Goal: Navigation & Orientation: Go to known website

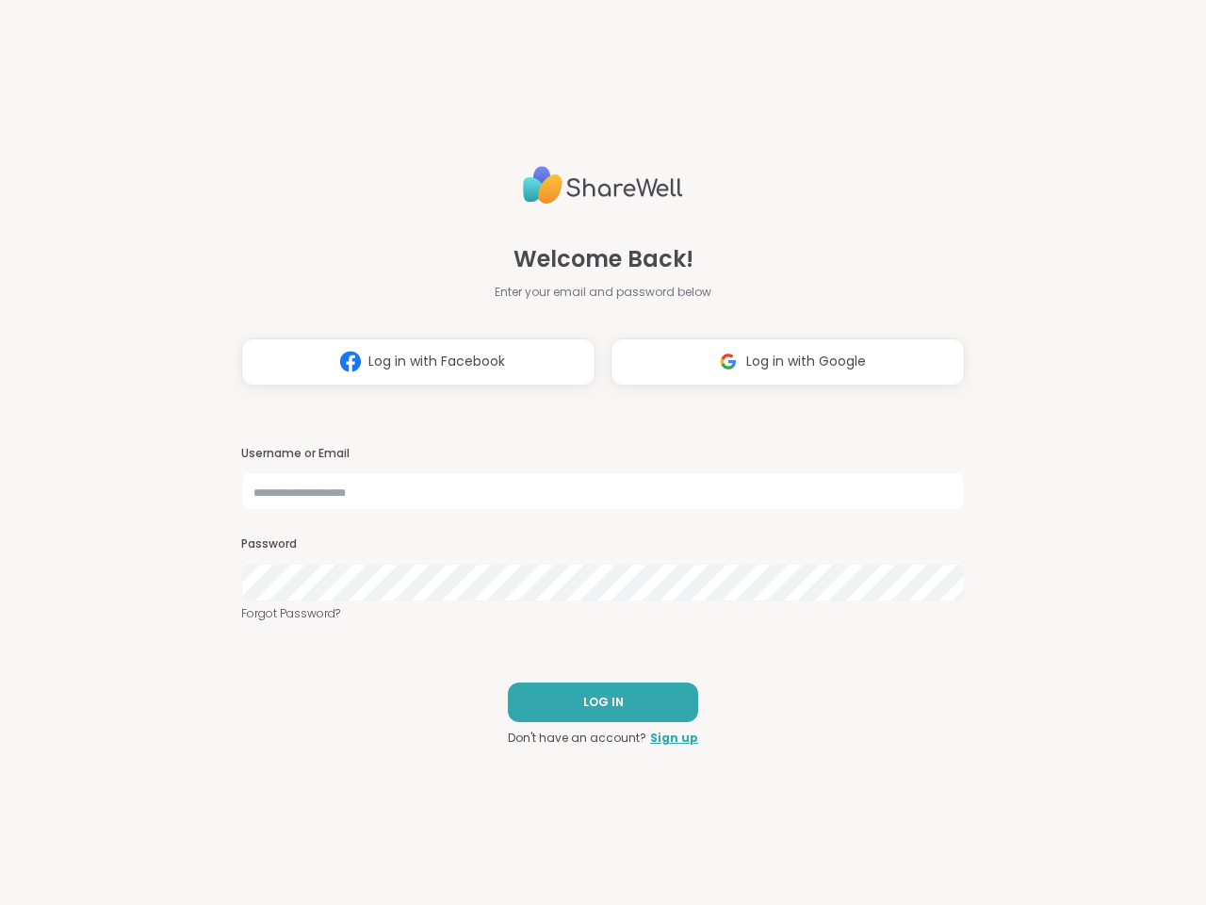
click at [595, 452] on h3 "Username or Email" at bounding box center [603, 454] width 724 height 16
click at [411, 362] on span "Log in with Facebook" at bounding box center [437, 362] width 137 height 20
click at [780, 362] on span "Log in with Google" at bounding box center [806, 362] width 120 height 20
click at [596, 702] on span "LOG IN" at bounding box center [603, 702] width 41 height 17
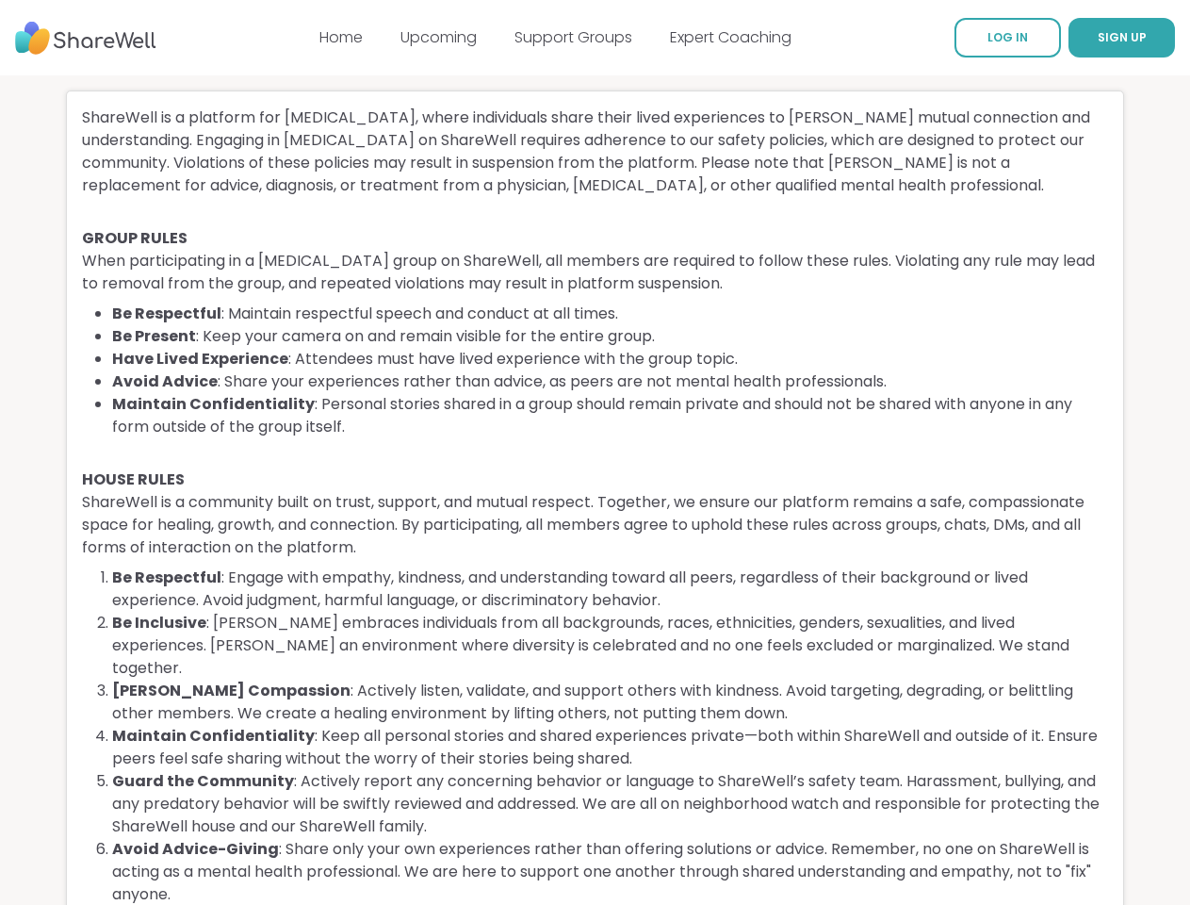
click at [595, 438] on li "Maintain Confidentiality : Personal stories shared in a group should remain pri…" at bounding box center [610, 415] width 996 height 45
click at [1098, 38] on span "SIGN UP" at bounding box center [1122, 37] width 49 height 16
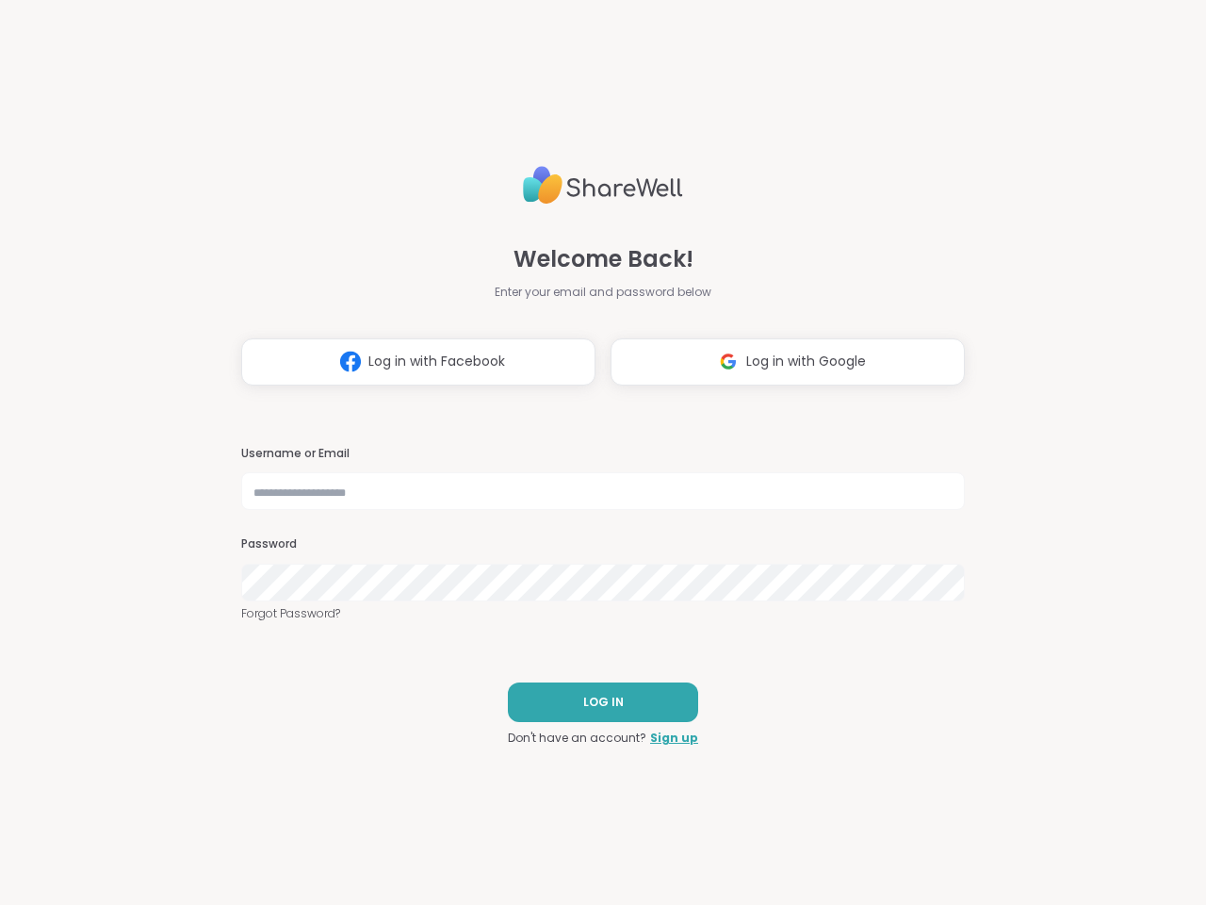
click at [595, 452] on h3 "Username or Email" at bounding box center [603, 454] width 724 height 16
click at [411, 362] on span "Log in with Facebook" at bounding box center [437, 362] width 137 height 20
click at [780, 362] on span "Log in with Google" at bounding box center [806, 362] width 120 height 20
click at [596, 702] on span "LOG IN" at bounding box center [603, 702] width 41 height 17
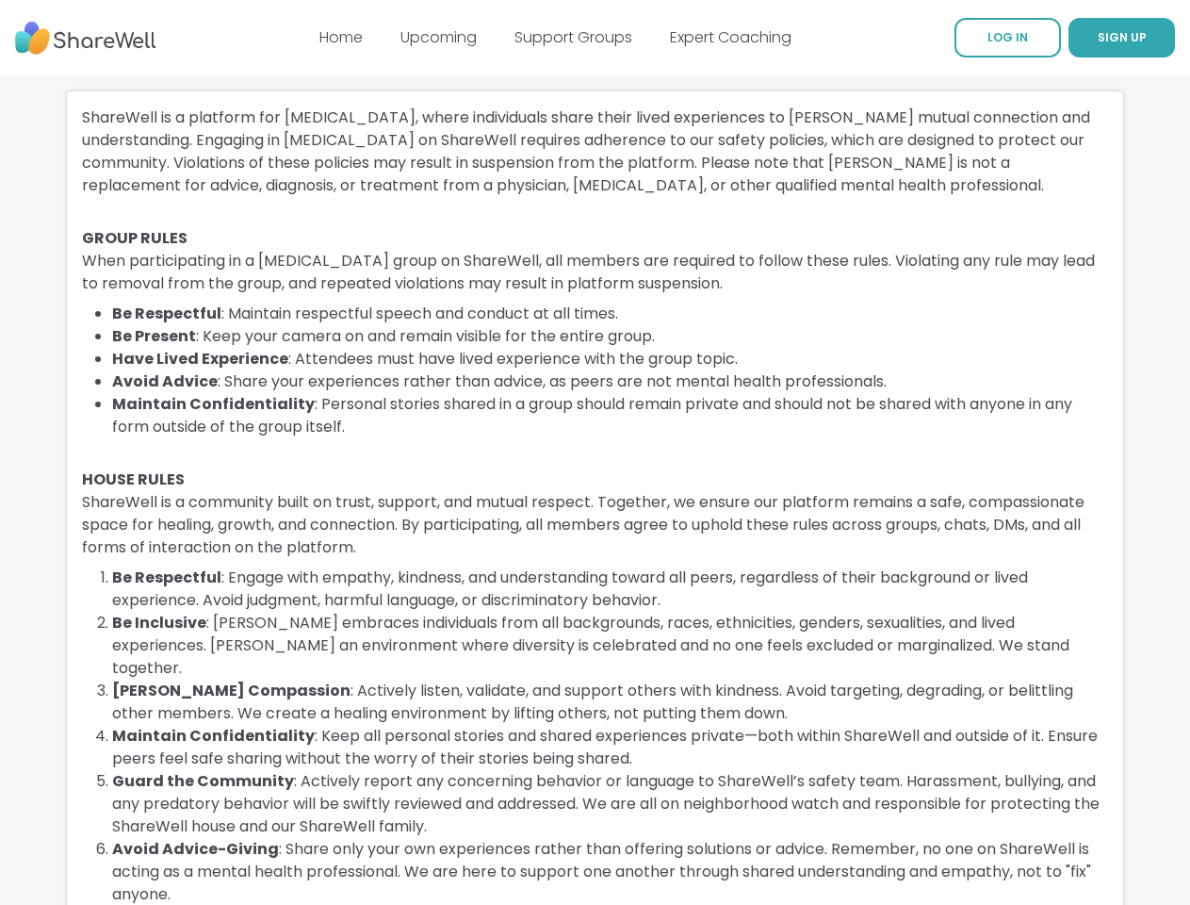
click at [595, 438] on li "Maintain Confidentiality : Personal stories shared in a group should remain pri…" at bounding box center [610, 415] width 996 height 45
click at [1098, 38] on span "SIGN UP" at bounding box center [1122, 37] width 49 height 16
